Goal: Task Accomplishment & Management: Manage account settings

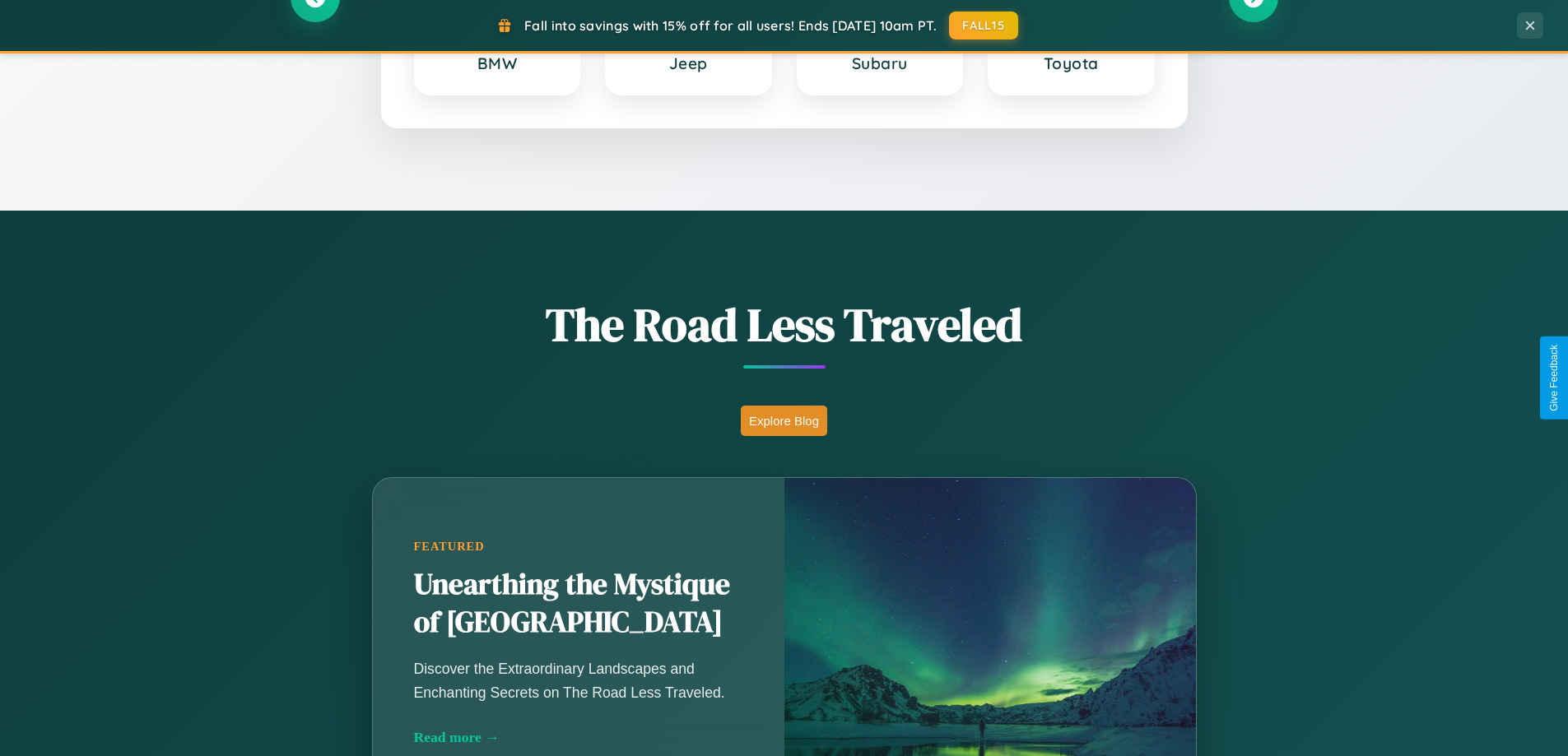
scroll to position [1132, 0]
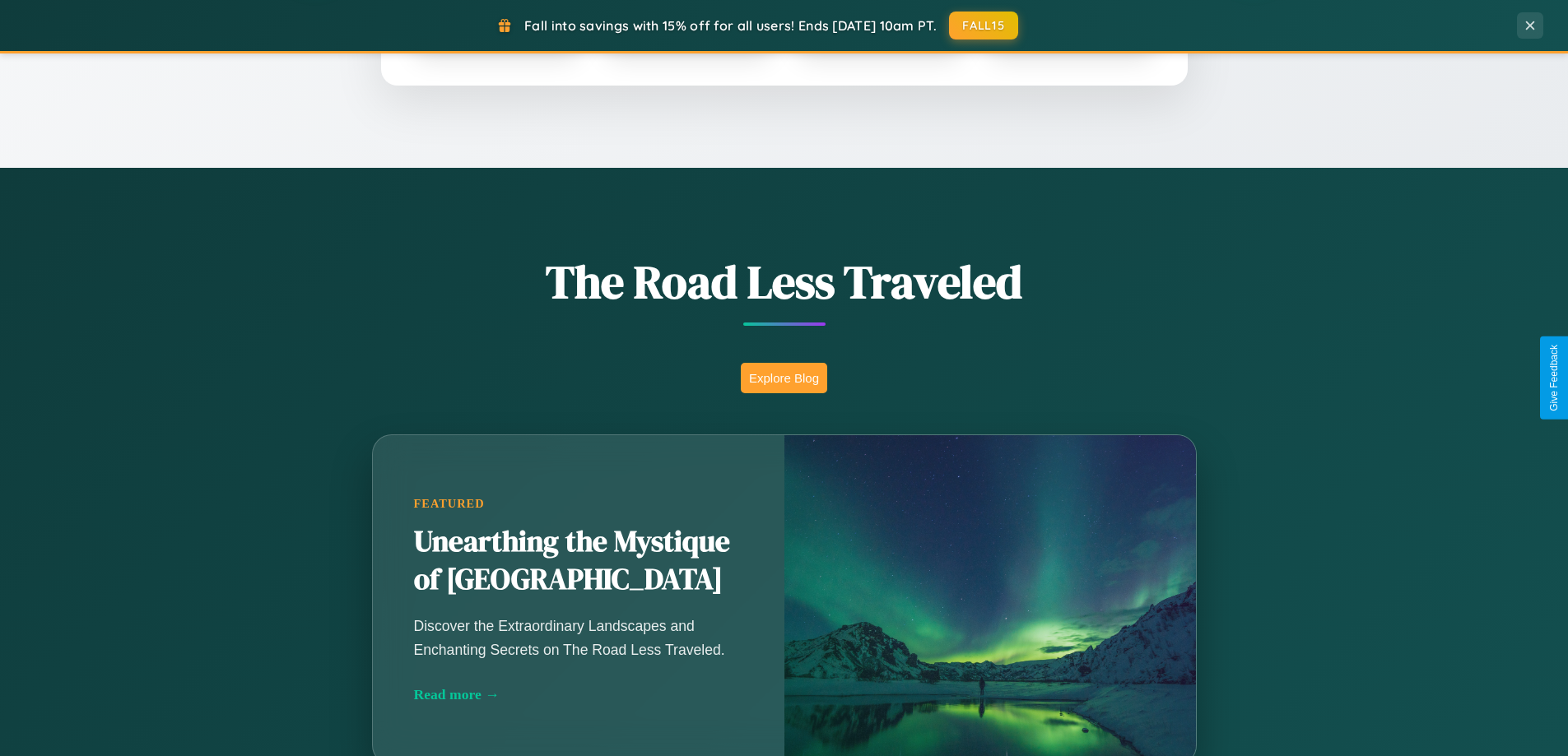
click at [783, 378] on button "Explore Blog" at bounding box center [784, 377] width 86 height 30
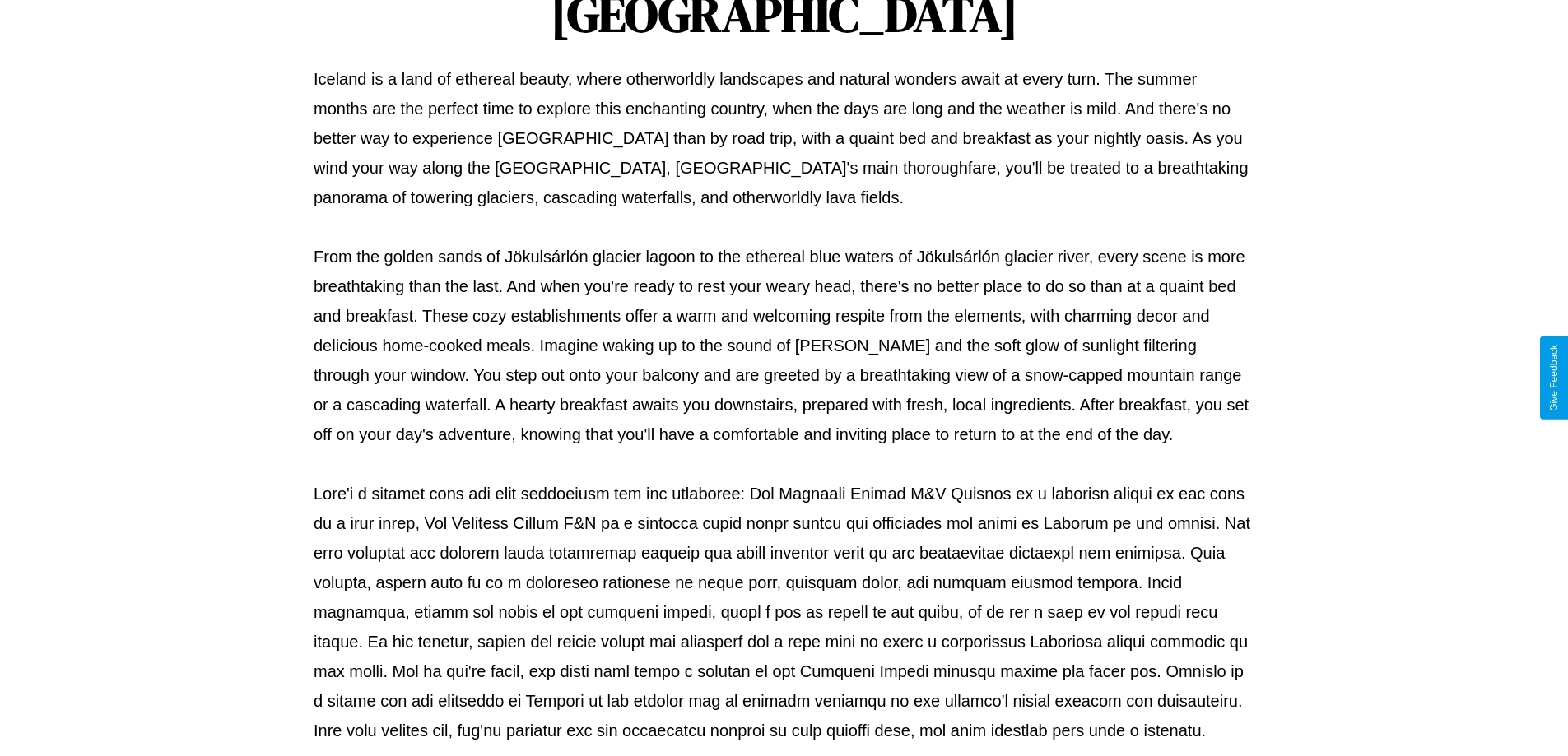
scroll to position [533, 0]
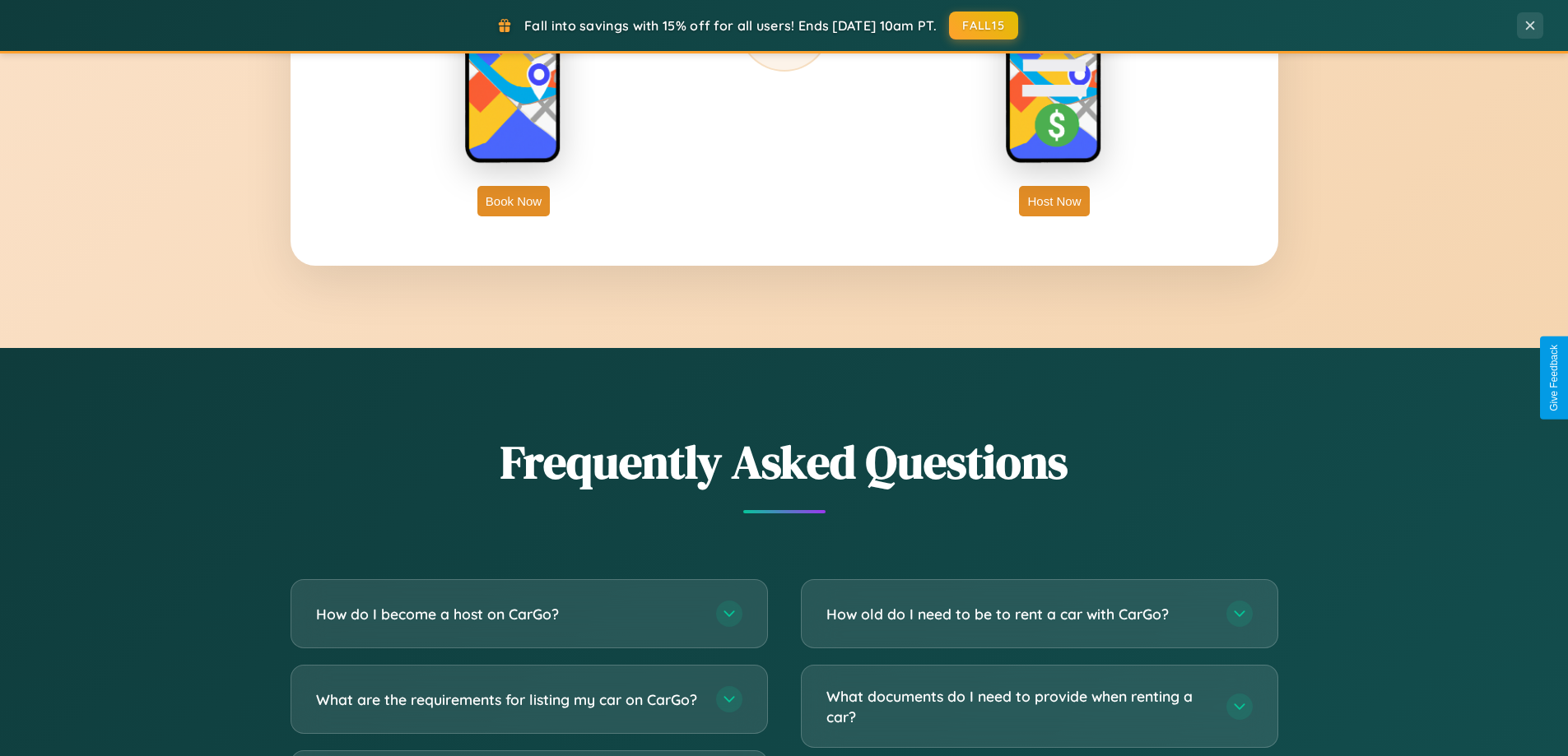
scroll to position [3165, 0]
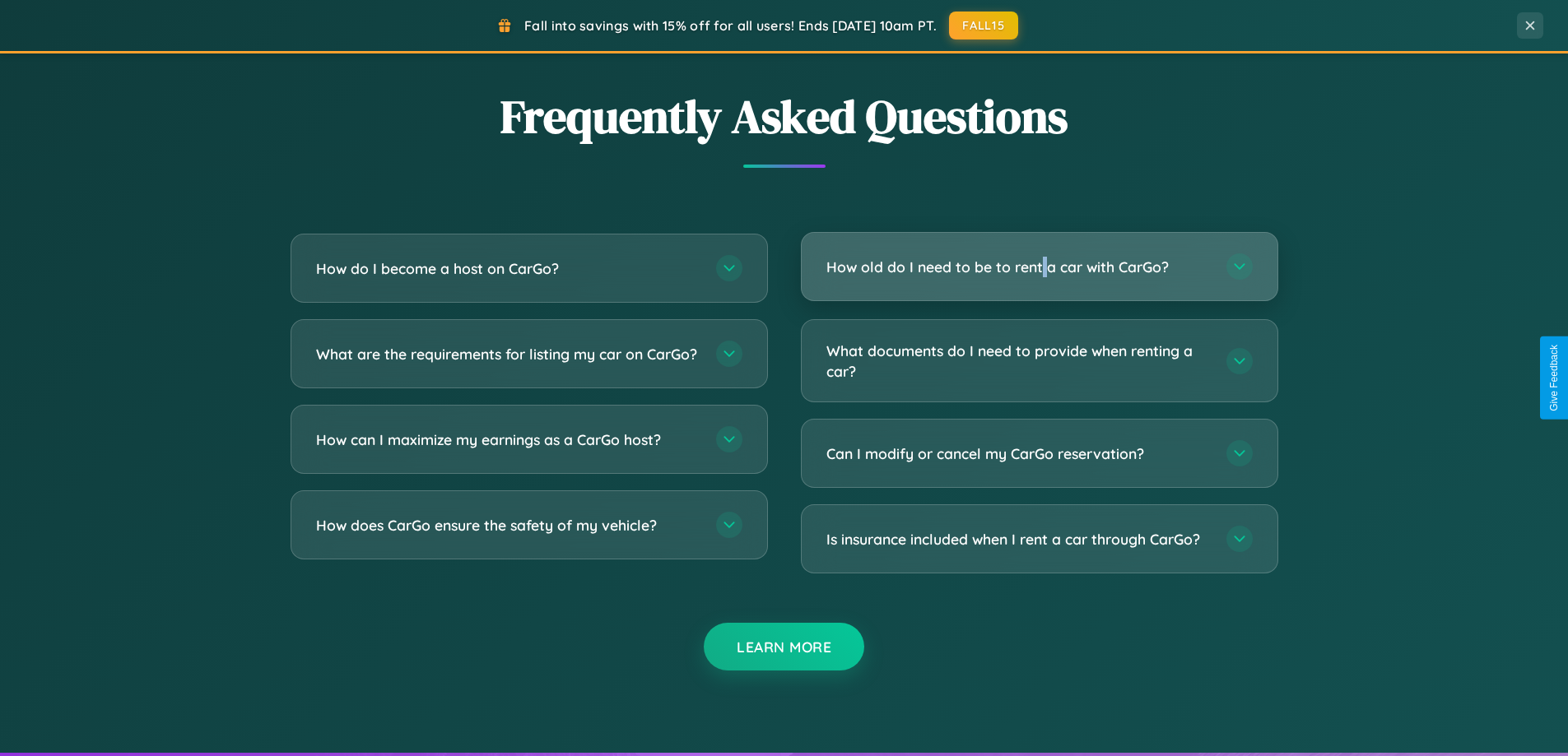
click at [1039, 267] on h3 "How old do I need to be to rent a car with CarGo?" at bounding box center [1018, 267] width 384 height 20
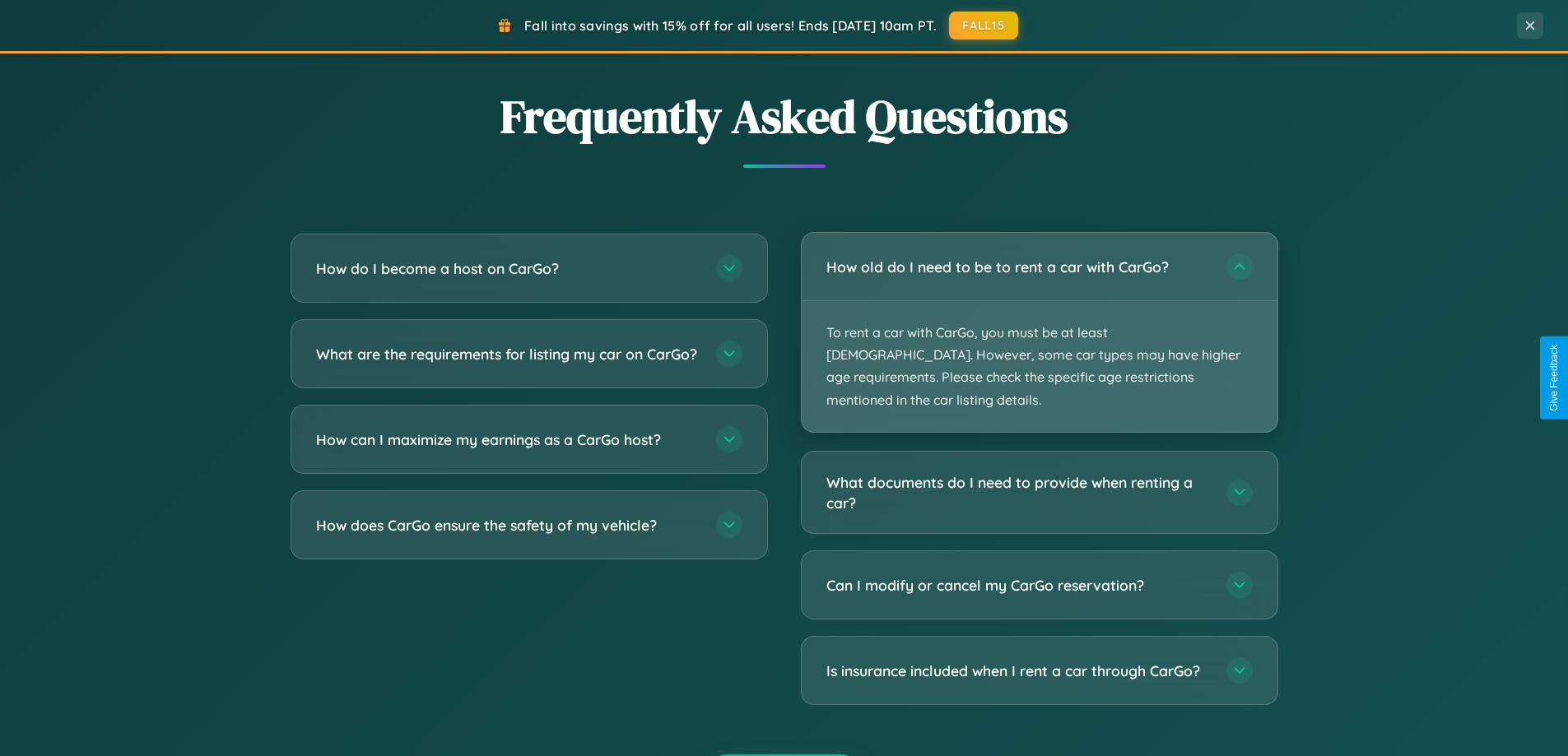
click at [1039, 321] on p "To rent a car with CarGo, you must be at least [DEMOGRAPHIC_DATA]. However, som…" at bounding box center [1039, 366] width 476 height 131
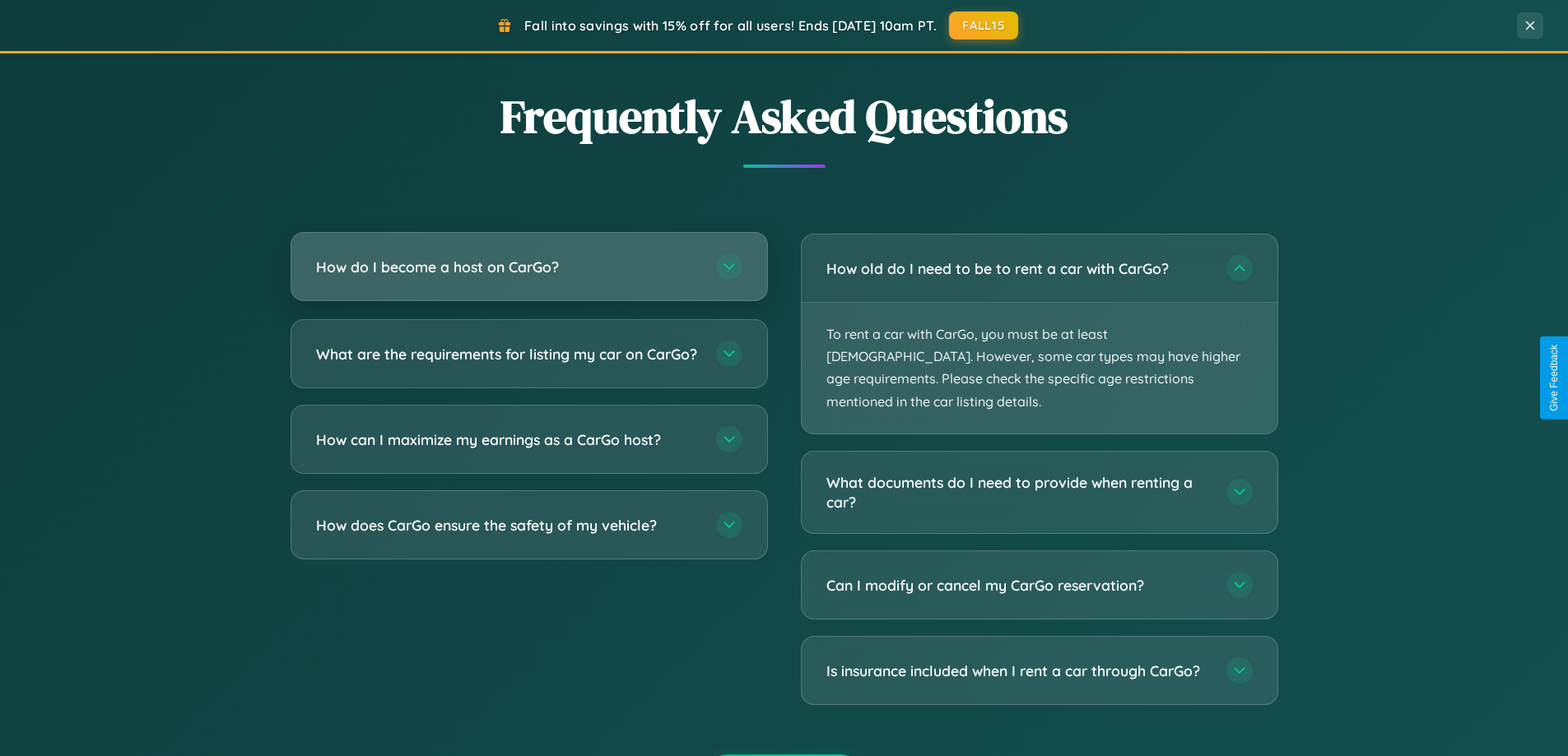
click at [528, 269] on h3 "How do I become a host on CarGo?" at bounding box center [507, 267] width 384 height 20
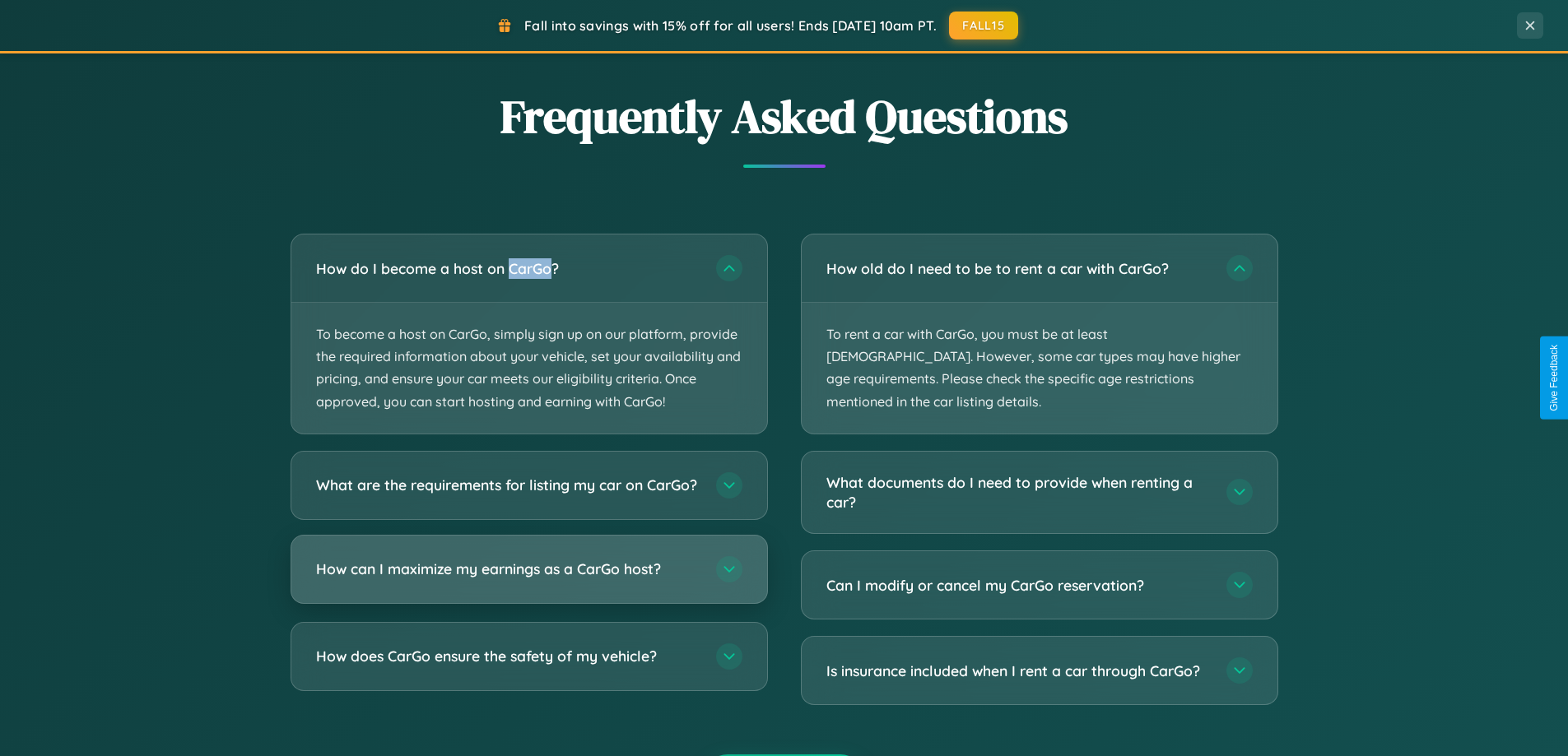
click at [528, 579] on h3 "How can I maximize my earnings as a CarGo host?" at bounding box center [507, 568] width 384 height 20
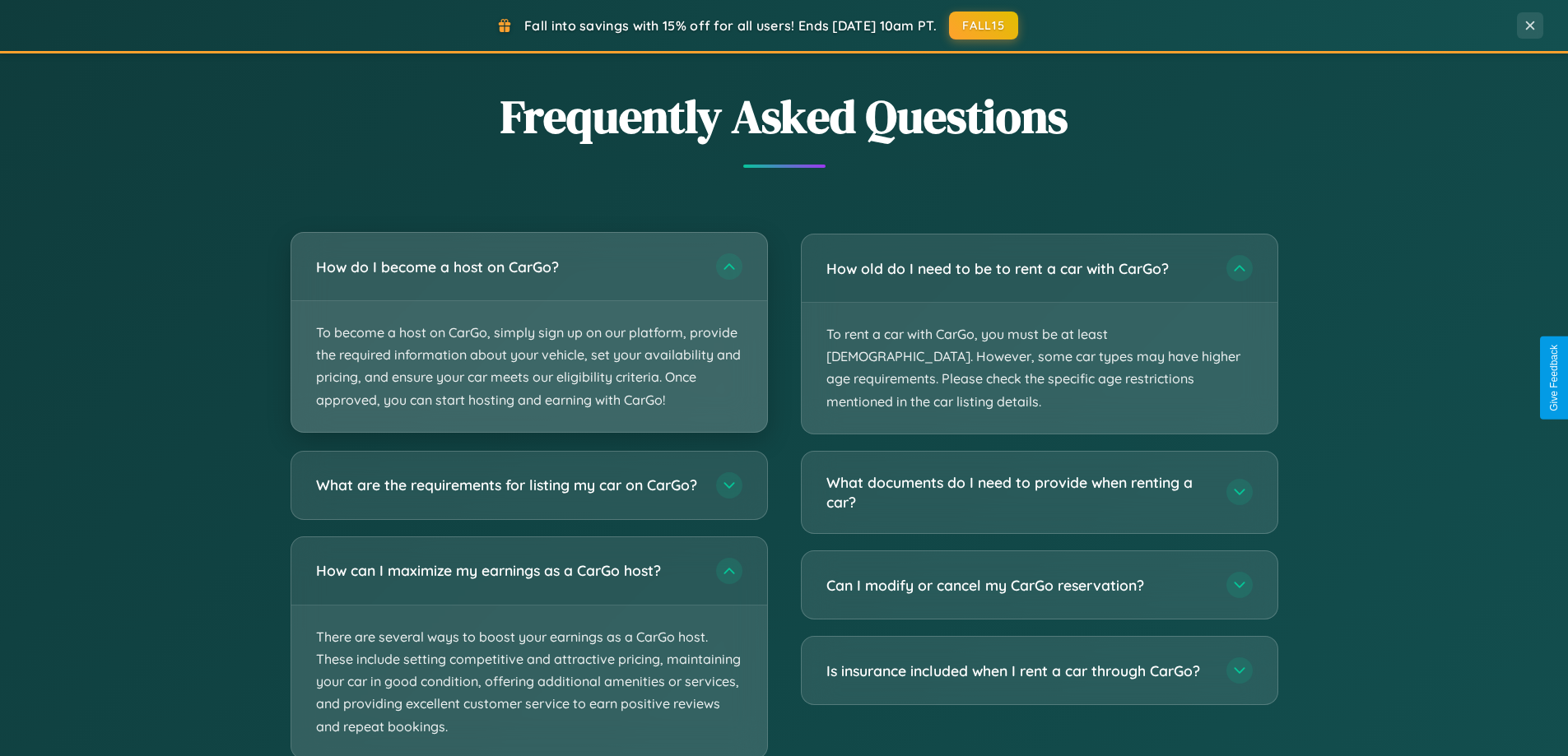
click at [528, 332] on p "To become a host on CarGo, simply sign up on our platform, provide the required…" at bounding box center [529, 366] width 476 height 131
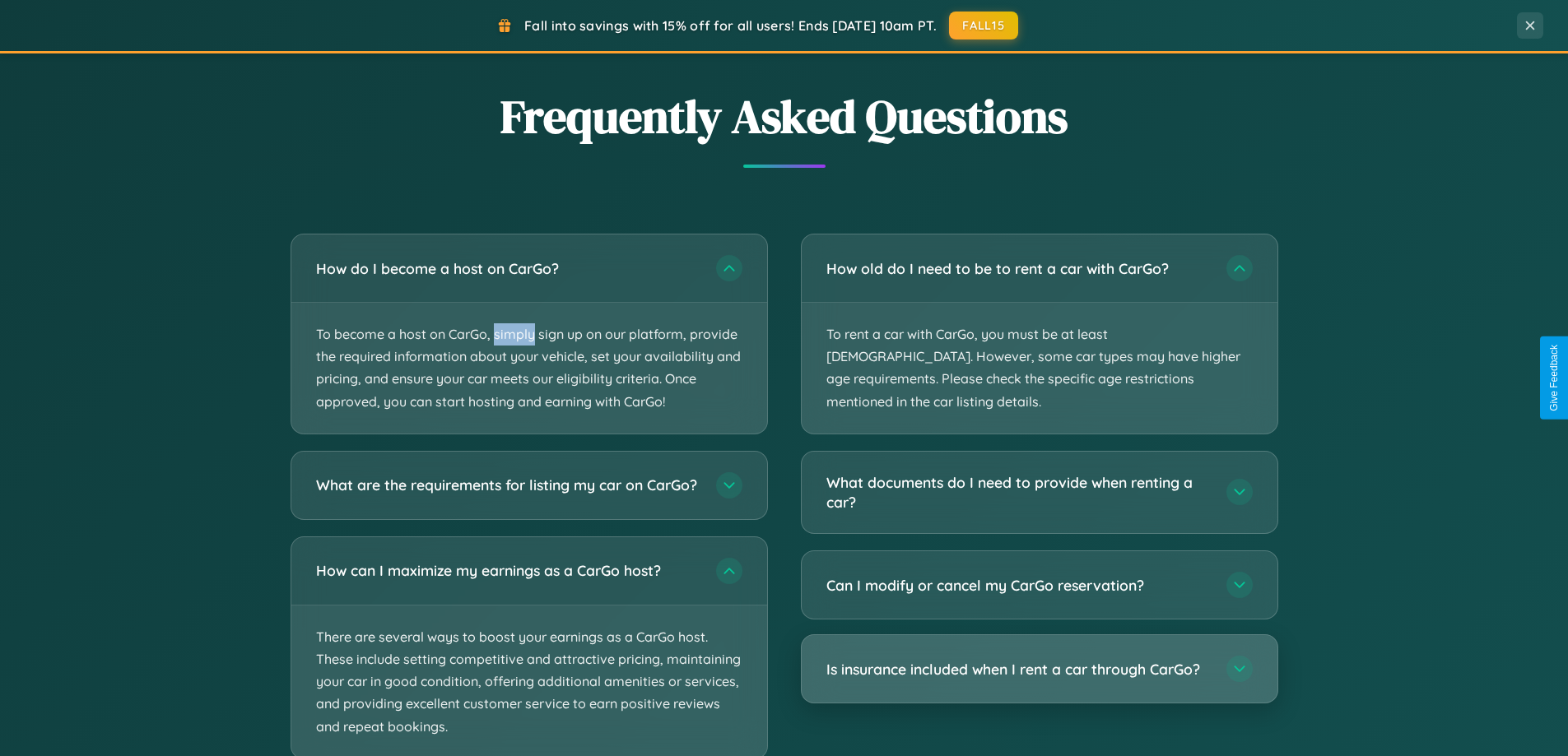
click at [1039, 659] on h3 "Is insurance included when I rent a car through CarGo?" at bounding box center [1018, 669] width 384 height 20
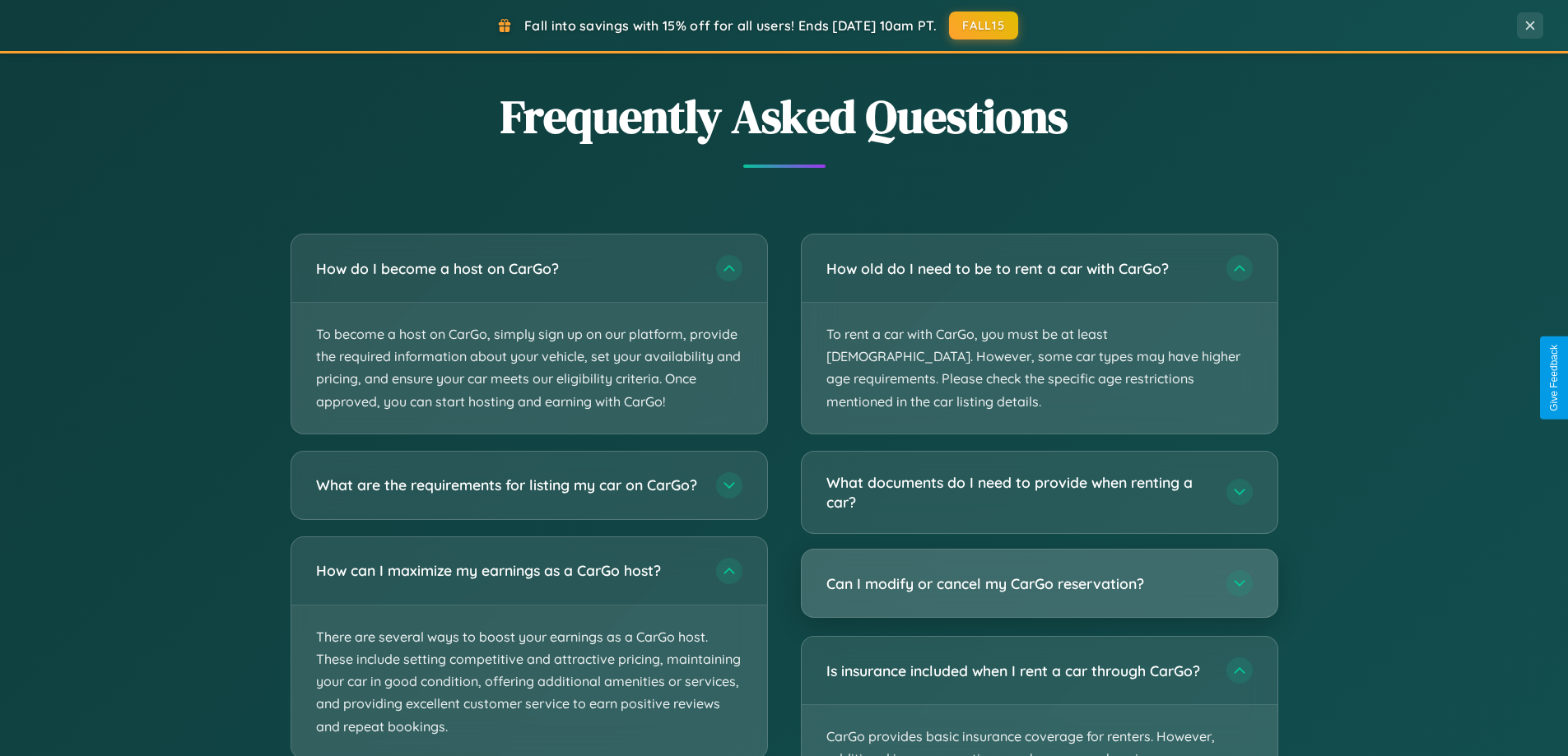
click at [1039, 573] on h3 "Can I modify or cancel my CarGo reservation?" at bounding box center [1018, 583] width 384 height 20
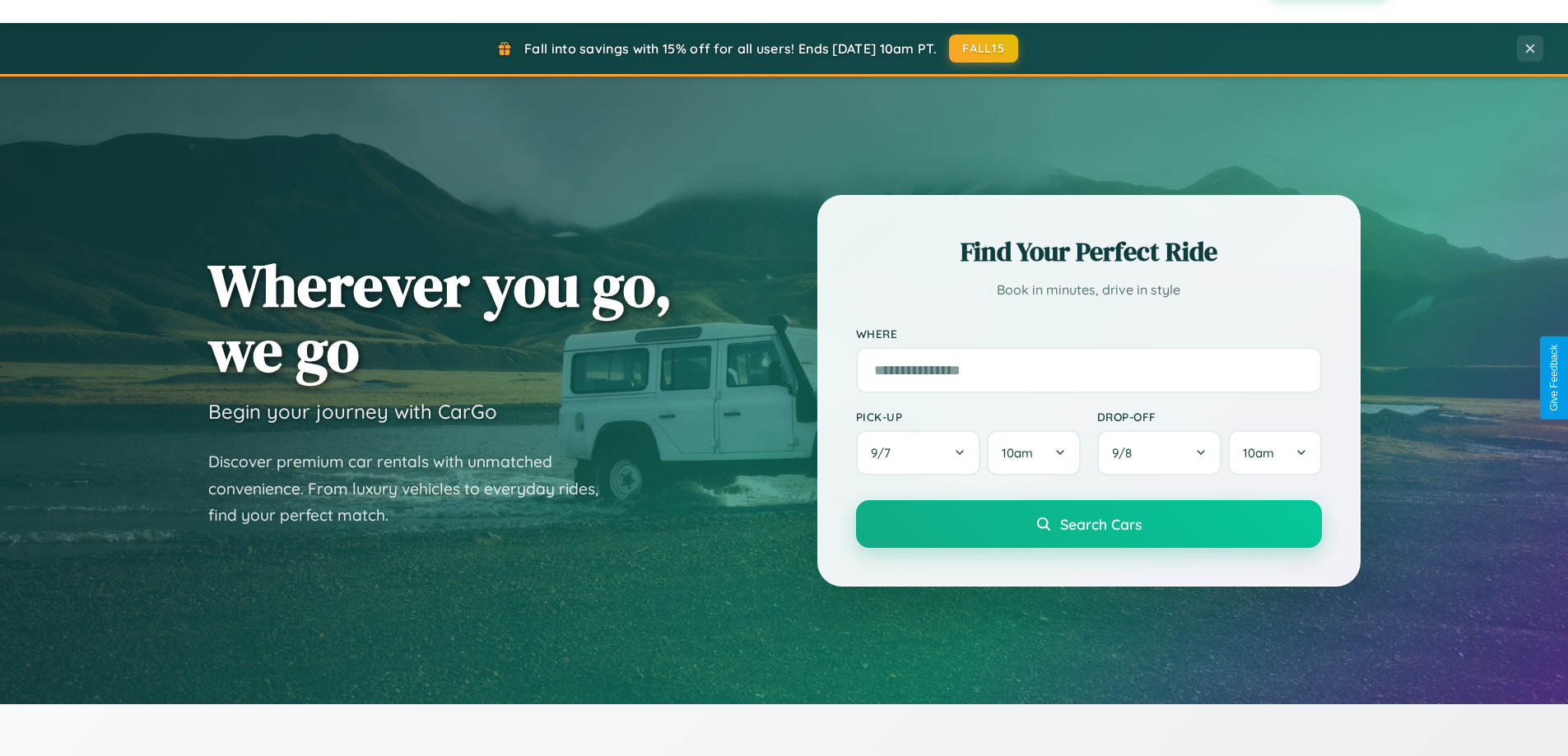
scroll to position [0, 0]
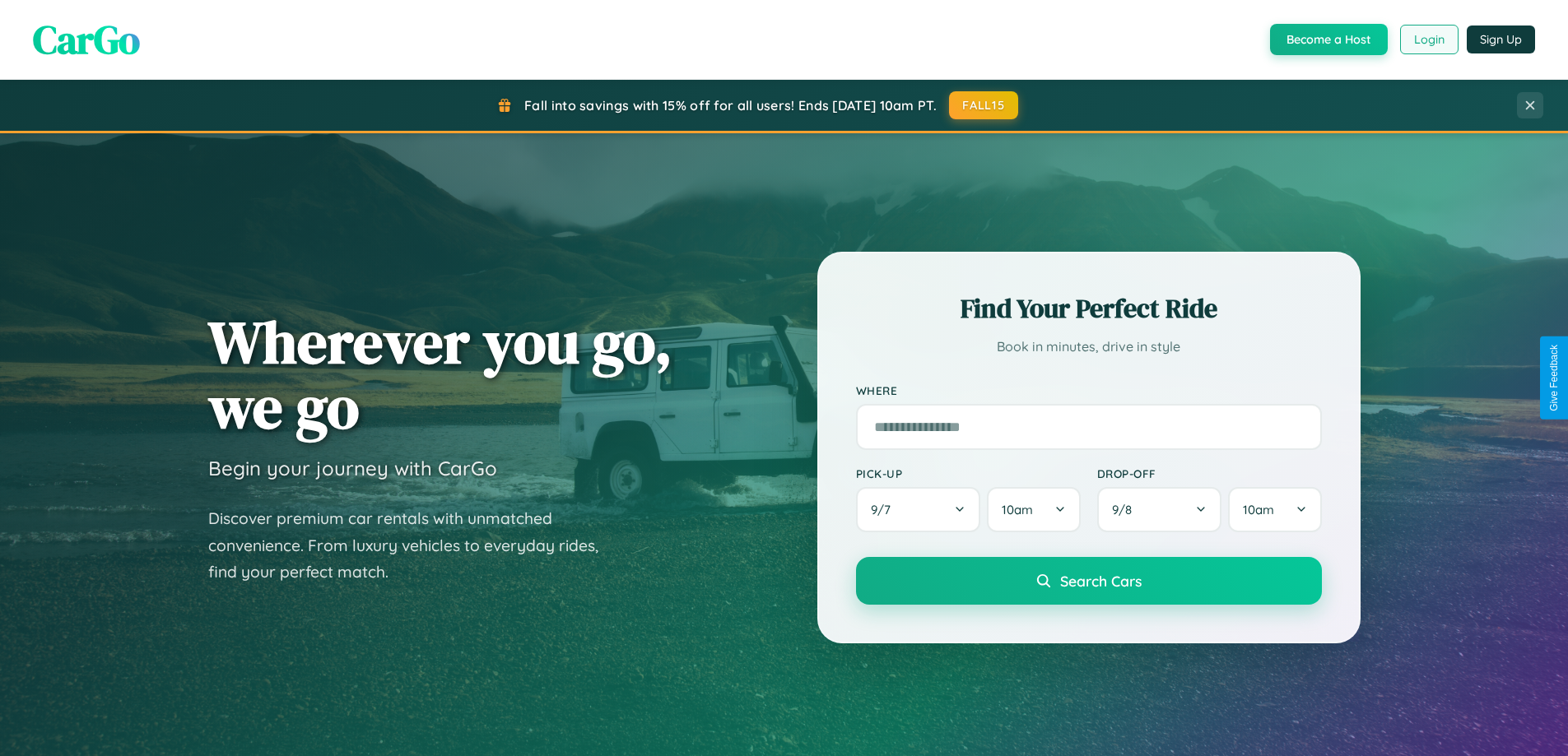
click at [1428, 40] on button "Login" at bounding box center [1428, 40] width 58 height 29
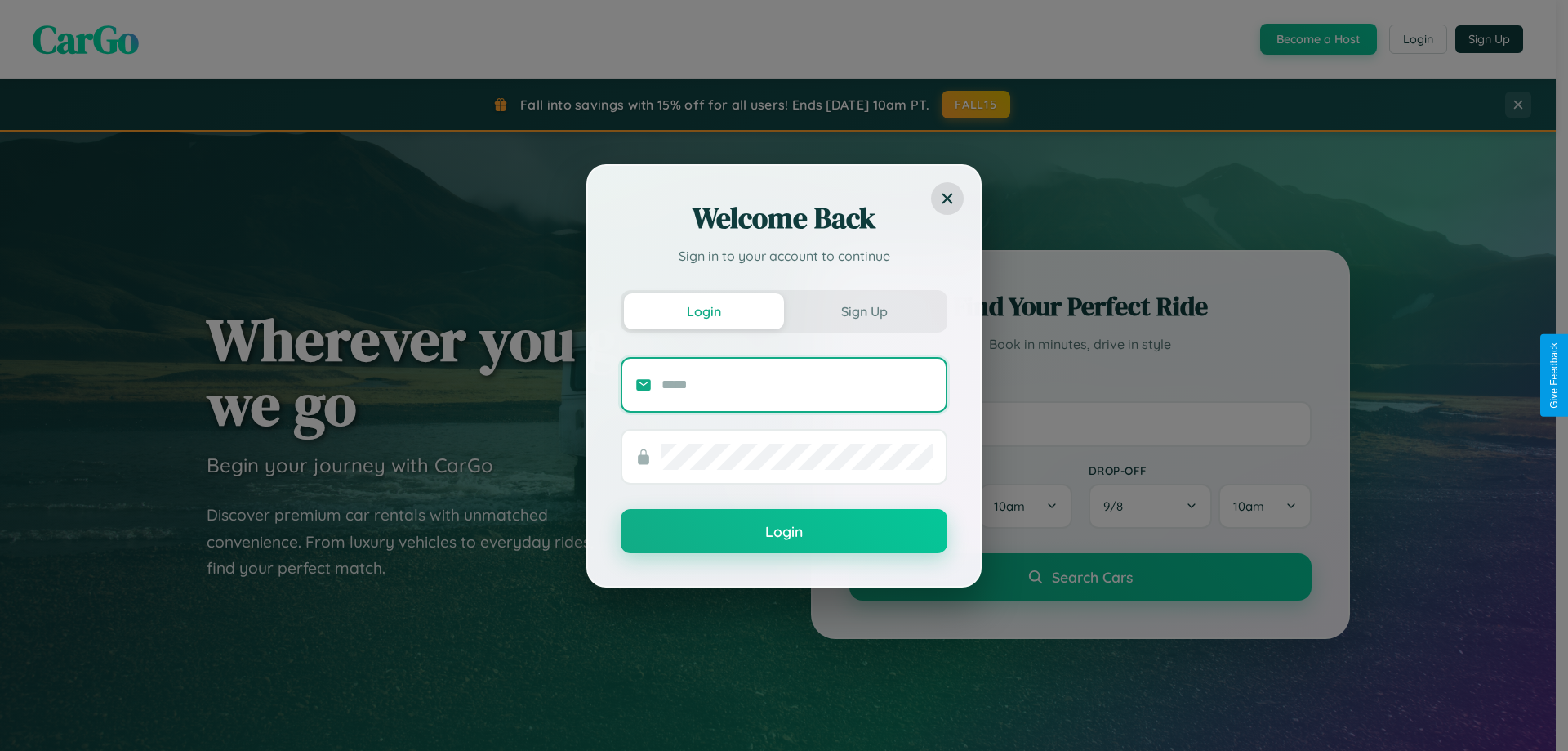
click at [797, 384] on input "text" at bounding box center [796, 385] width 271 height 26
type input "**********"
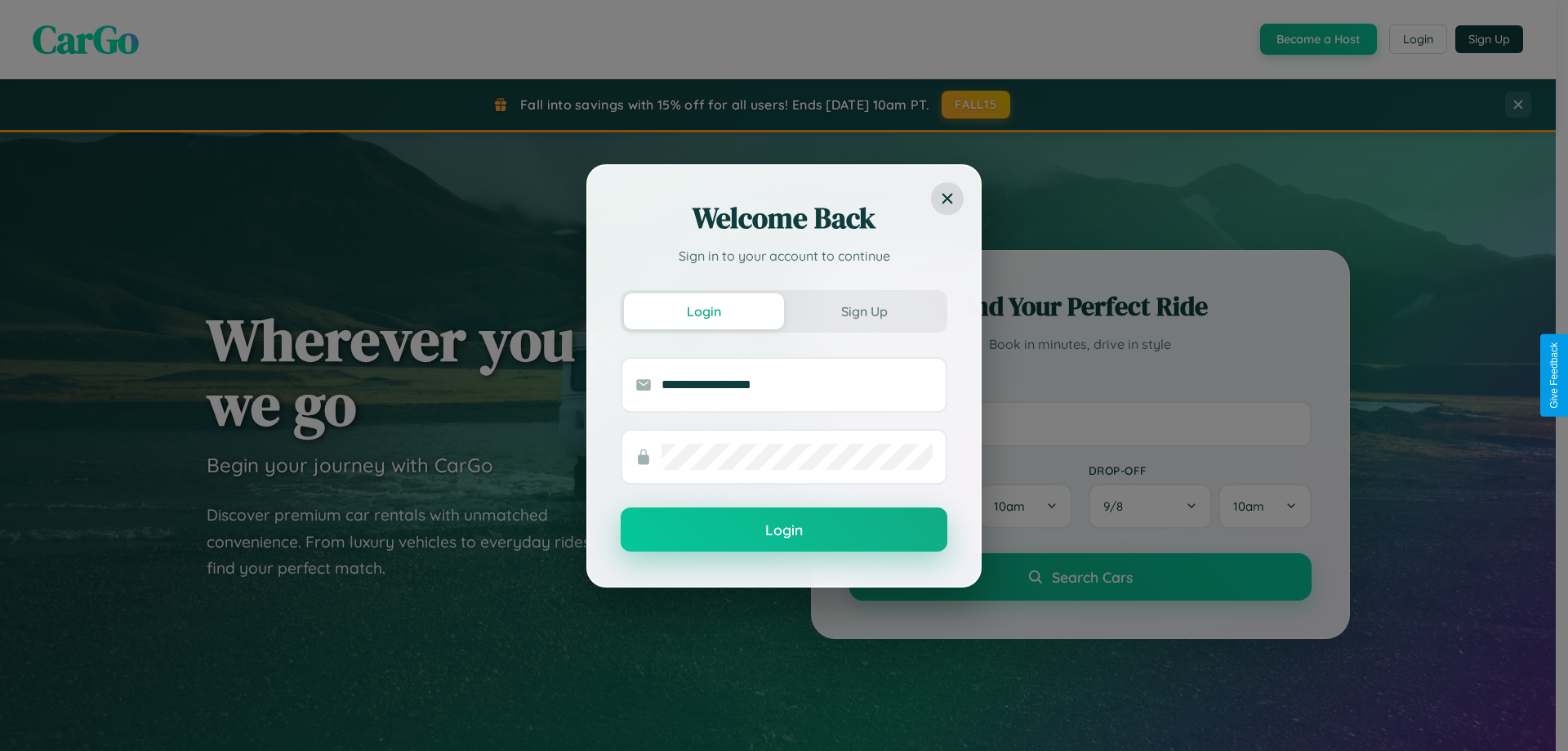
click at [784, 530] on button "Login" at bounding box center [784, 529] width 327 height 44
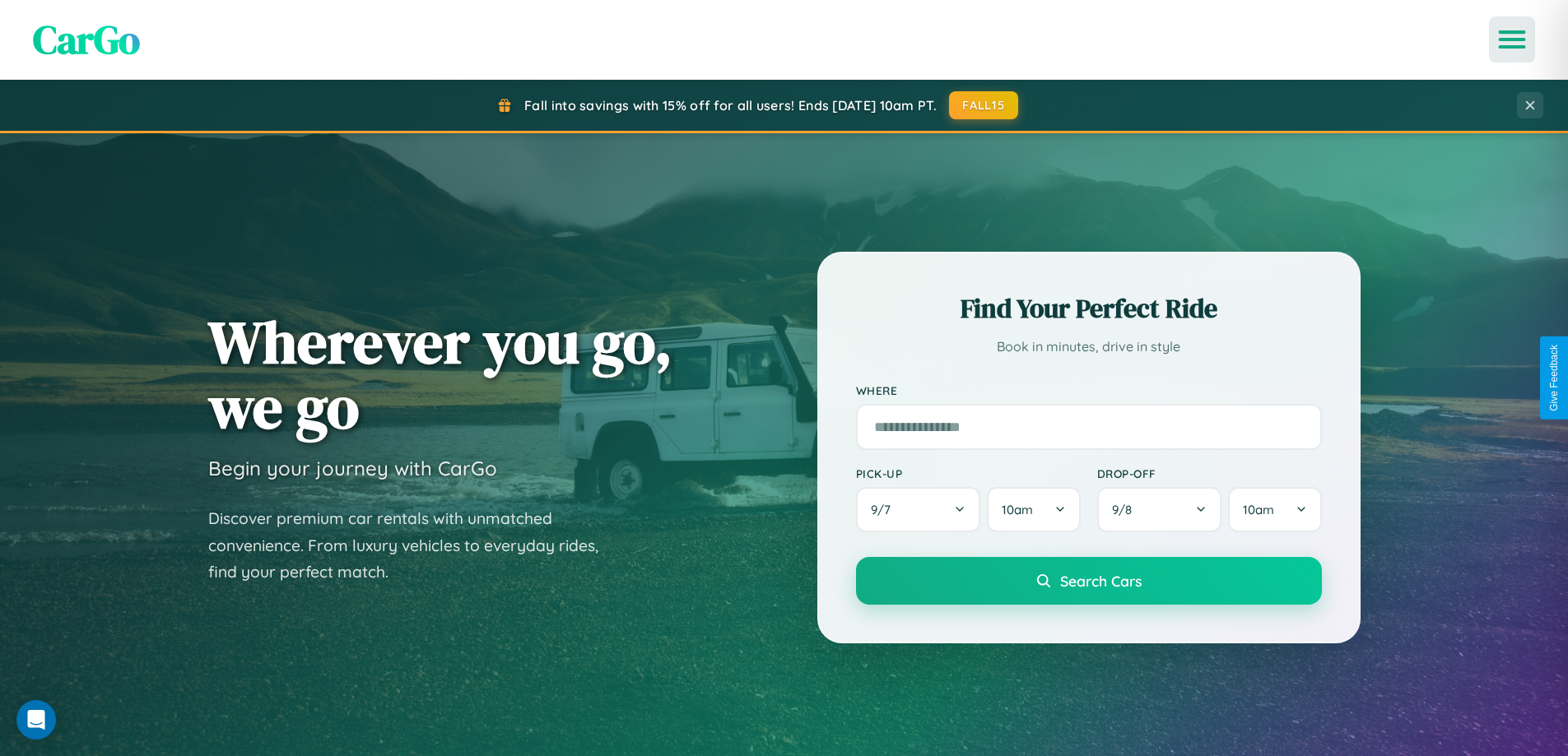
click at [1512, 40] on icon "Open menu" at bounding box center [1512, 40] width 24 height 15
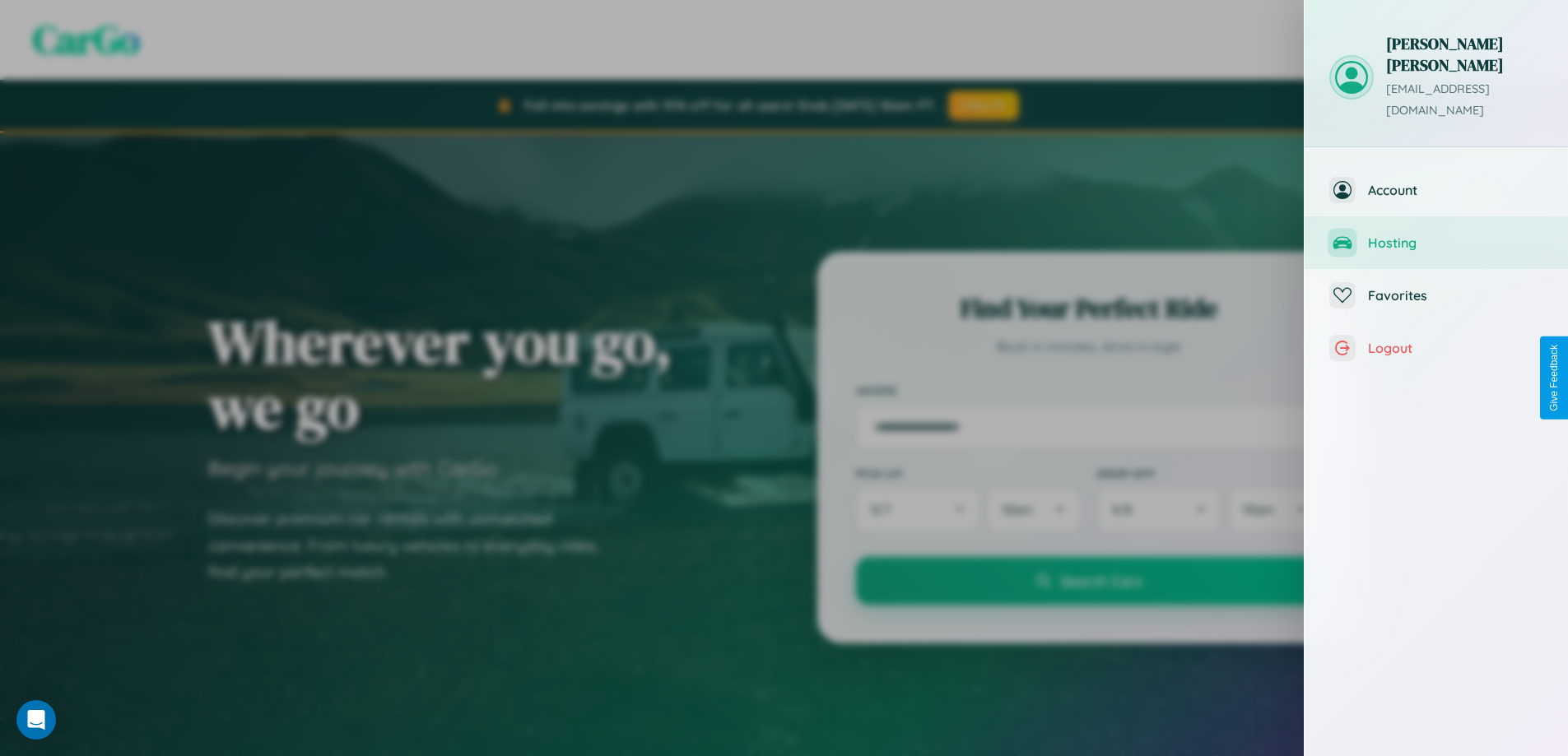
click at [1436, 235] on span "Hosting" at bounding box center [1455, 243] width 175 height 17
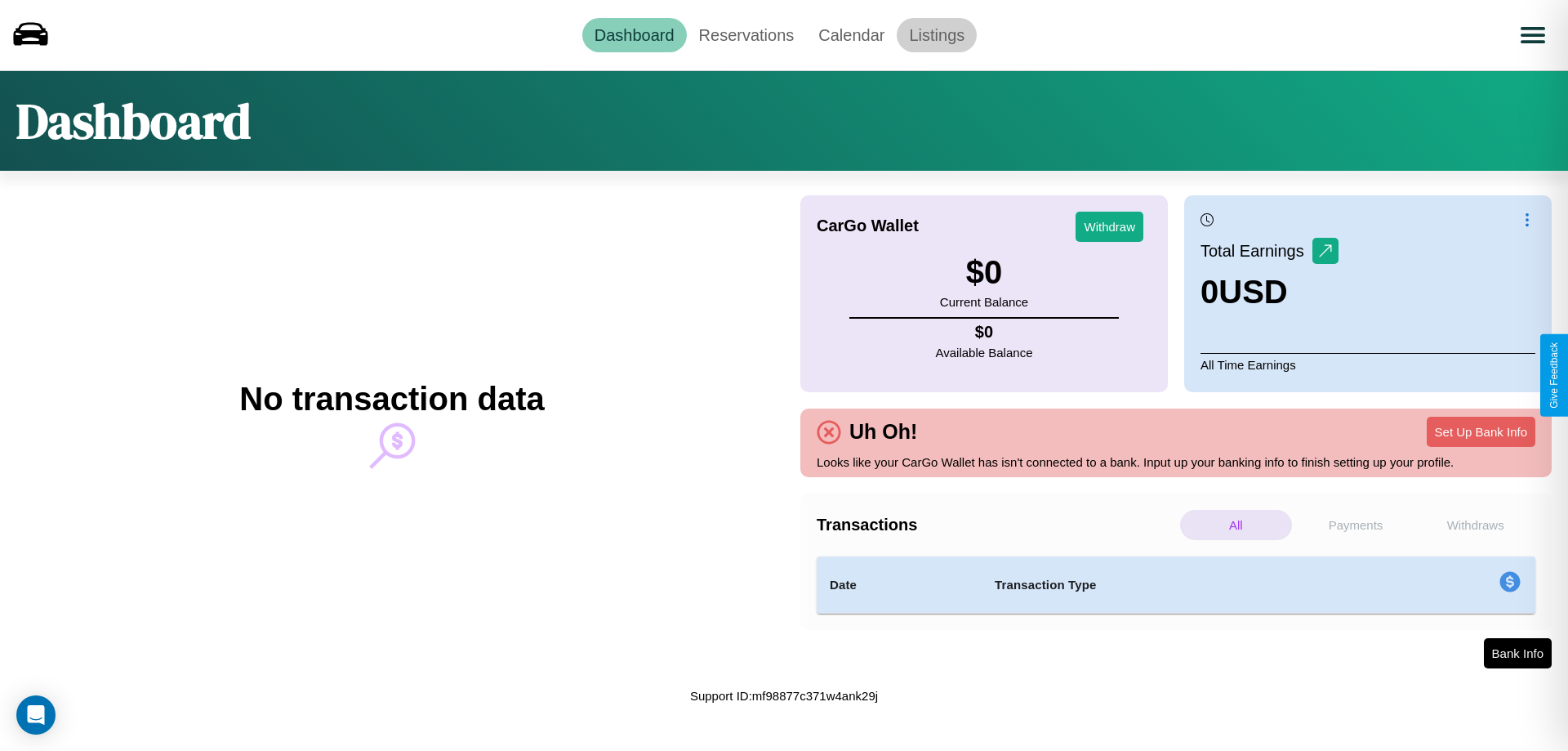
click at [937, 35] on link "Listings" at bounding box center [937, 36] width 80 height 35
